Goal: Transaction & Acquisition: Purchase product/service

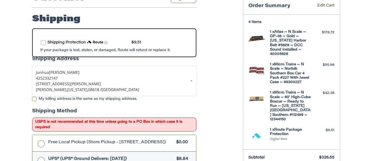
scroll to position [87, 0]
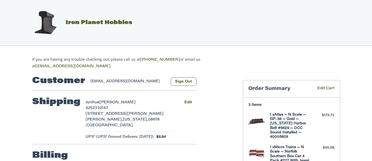
select select "**"
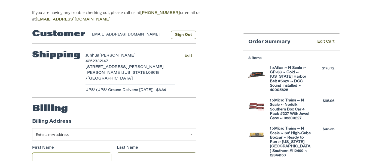
scroll to position [48, 0]
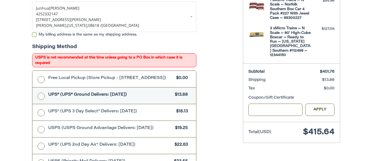
scroll to position [150, 0]
